Goal: Check status: Check status

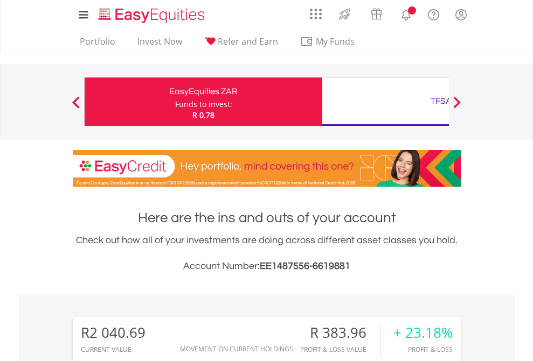
scroll to position [103, 169]
click at [175, 102] on div "Funds to invest:" at bounding box center [203, 104] width 57 height 11
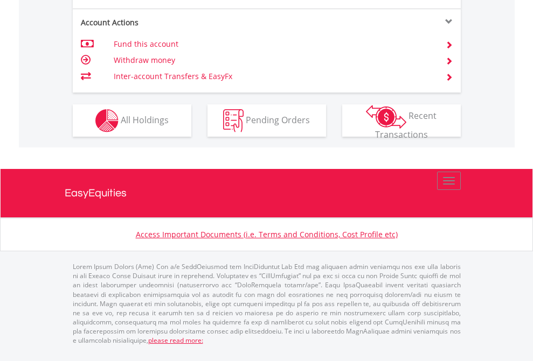
scroll to position [1097, 0]
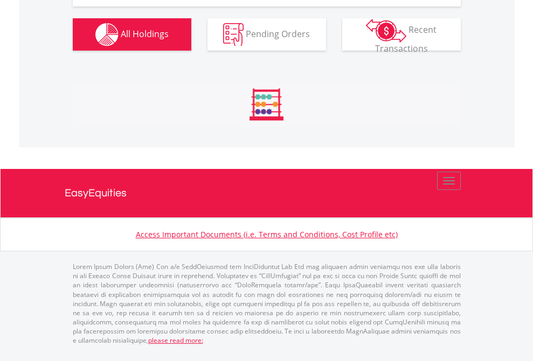
scroll to position [1284, 0]
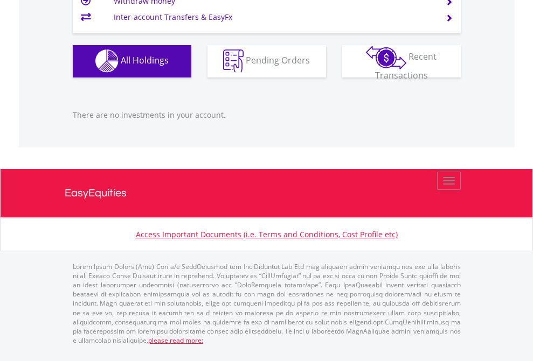
scroll to position [103, 169]
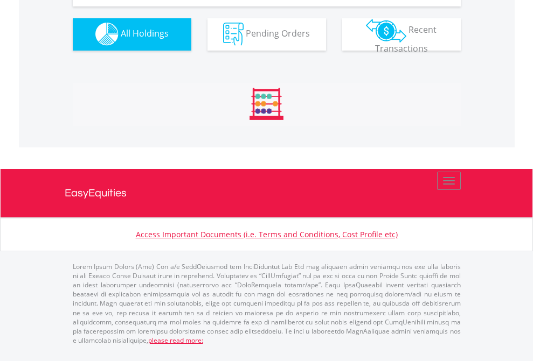
scroll to position [1066, 0]
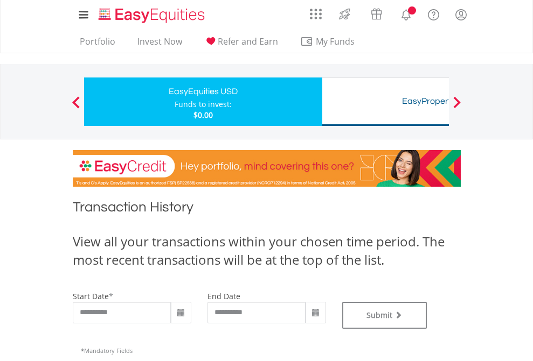
type input "**********"
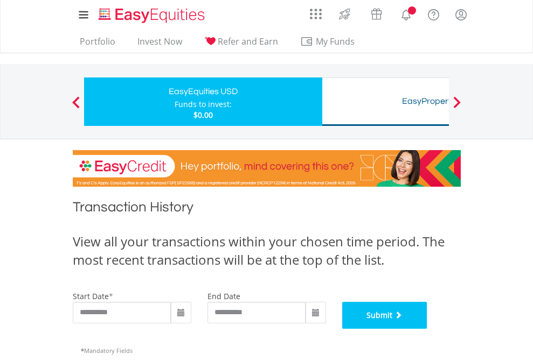
click at [427, 329] on button "Submit" at bounding box center [384, 315] width 85 height 27
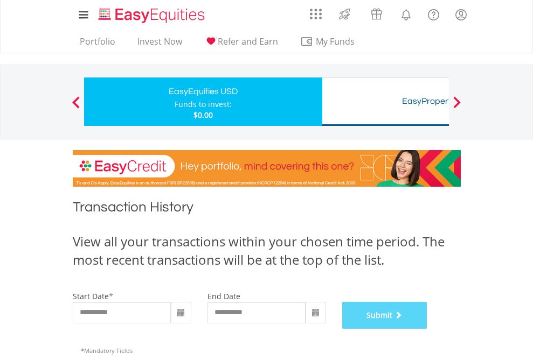
scroll to position [437, 0]
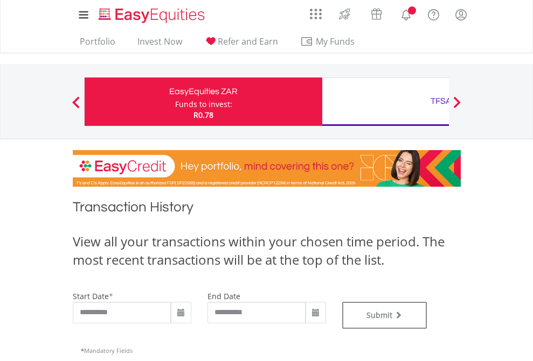
click at [385, 102] on div "TFSA" at bounding box center [441, 101] width 225 height 15
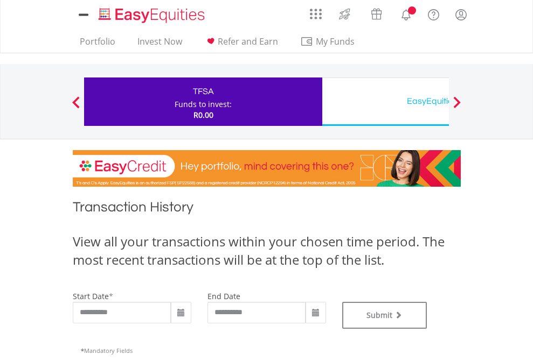
type input "**********"
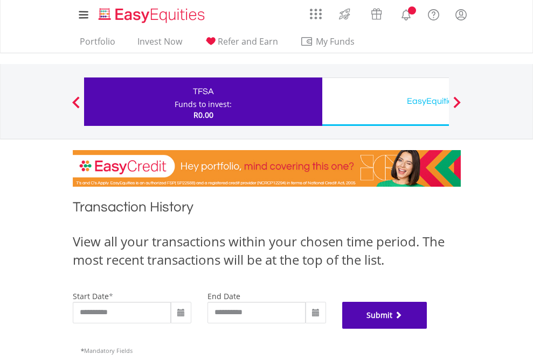
click at [427, 329] on button "Submit" at bounding box center [384, 315] width 85 height 27
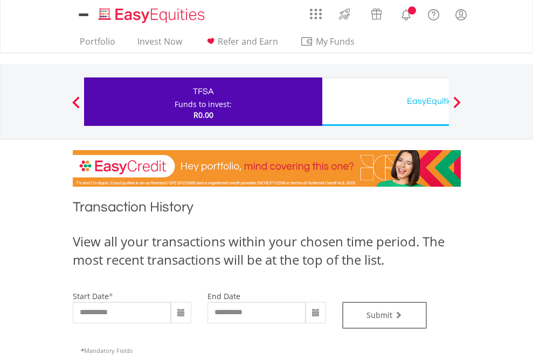
click at [385, 102] on div "EasyEquities USD" at bounding box center [441, 101] width 225 height 15
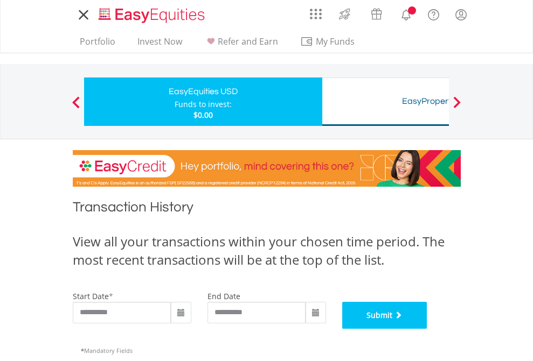
click at [427, 329] on button "Submit" at bounding box center [384, 315] width 85 height 27
